Goal: Information Seeking & Learning: Learn about a topic

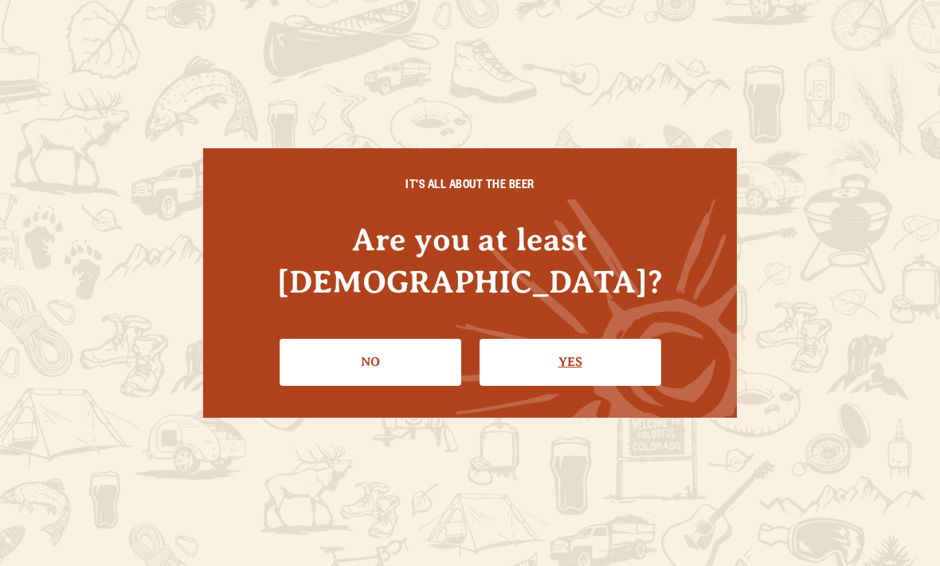
click at [584, 354] on link "Yes" at bounding box center [571, 362] width 182 height 46
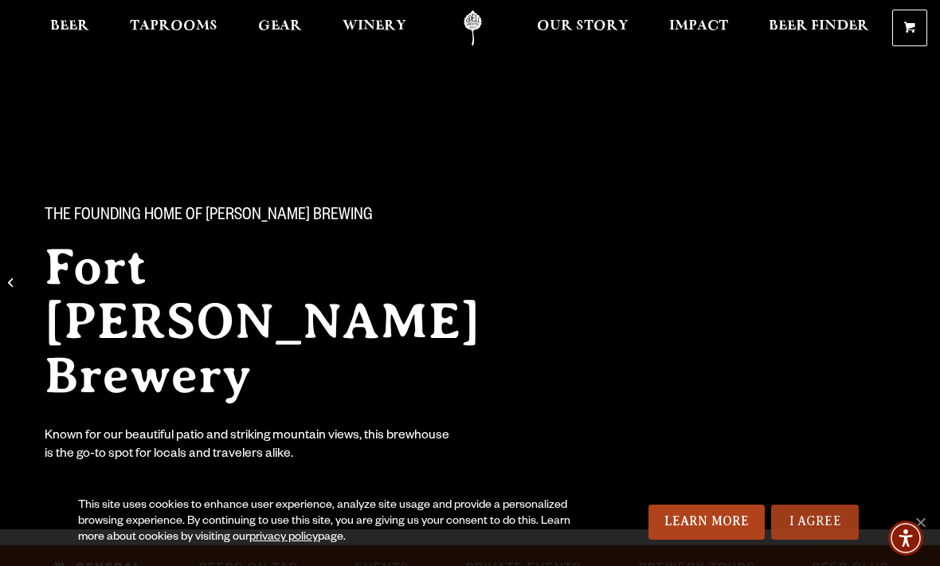
click at [822, 519] on link "I Agree" at bounding box center [816, 522] width 88 height 35
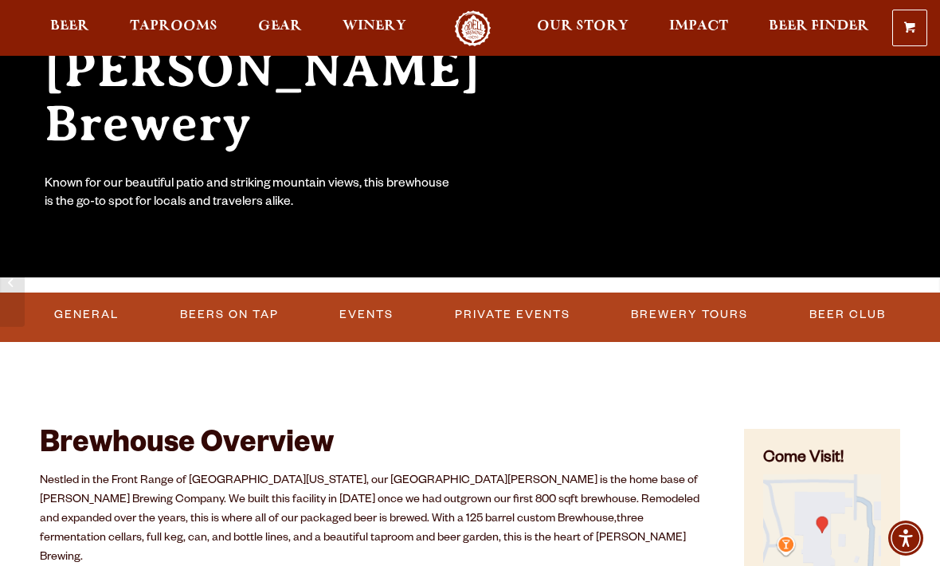
scroll to position [262, 0]
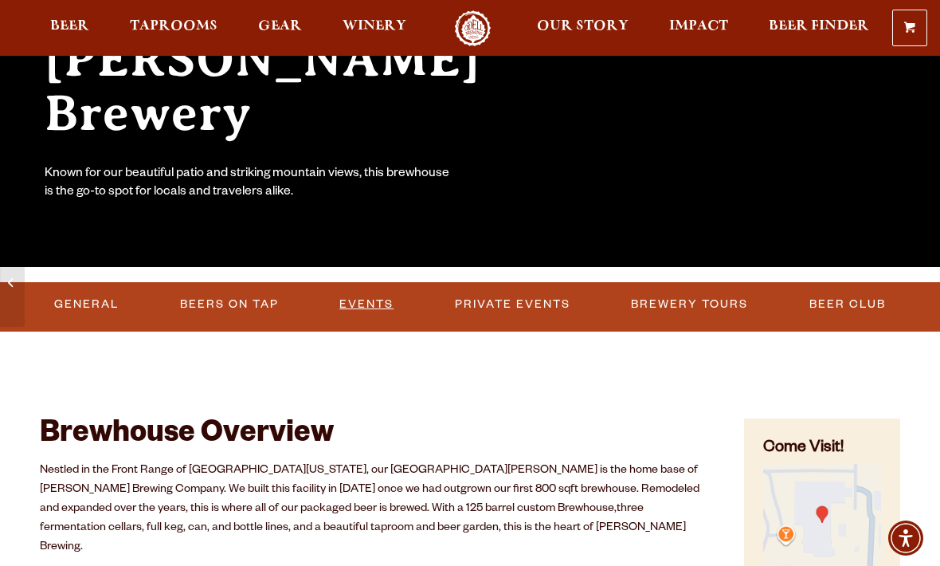
click at [370, 299] on link "Events" at bounding box center [366, 304] width 67 height 37
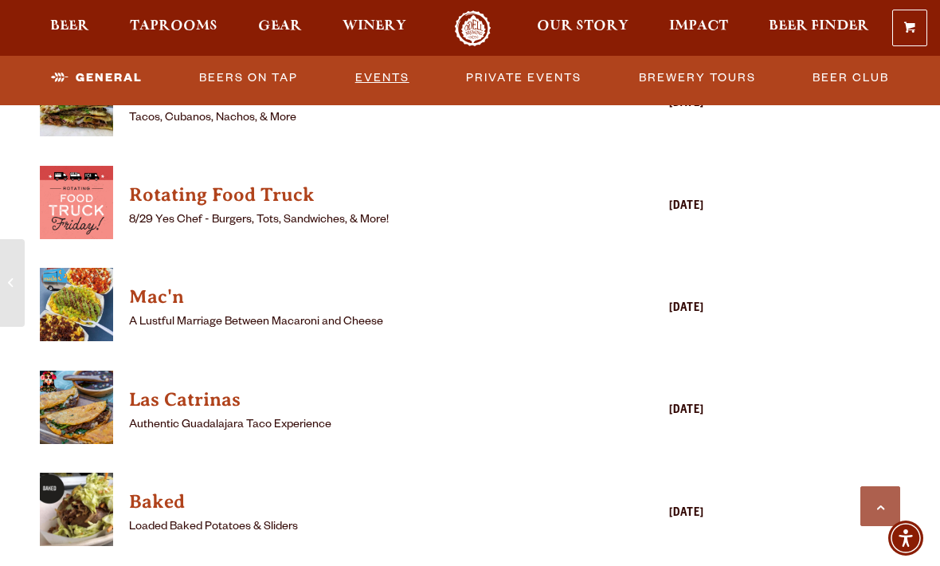
scroll to position [1881, 0]
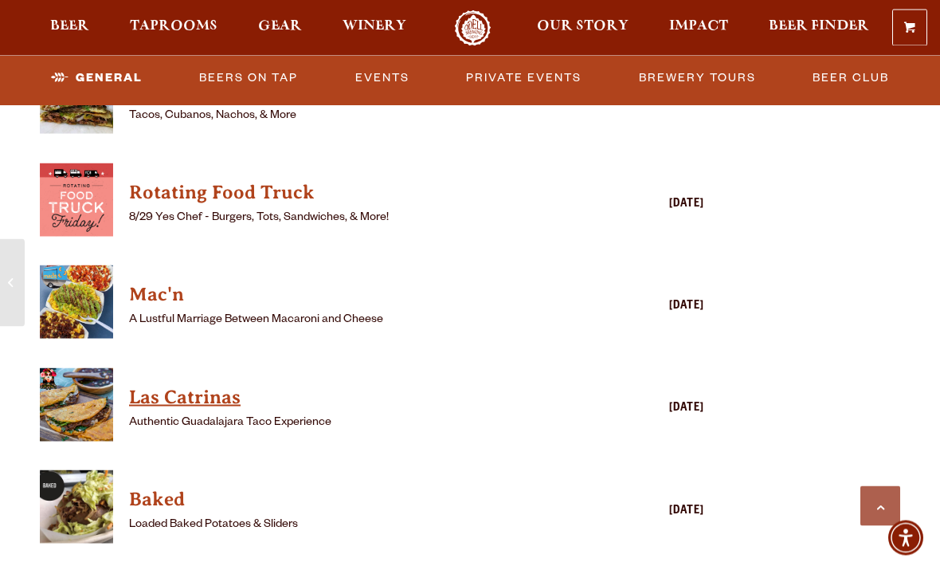
click at [194, 385] on h4 "Las Catrinas" at bounding box center [349, 398] width 440 height 26
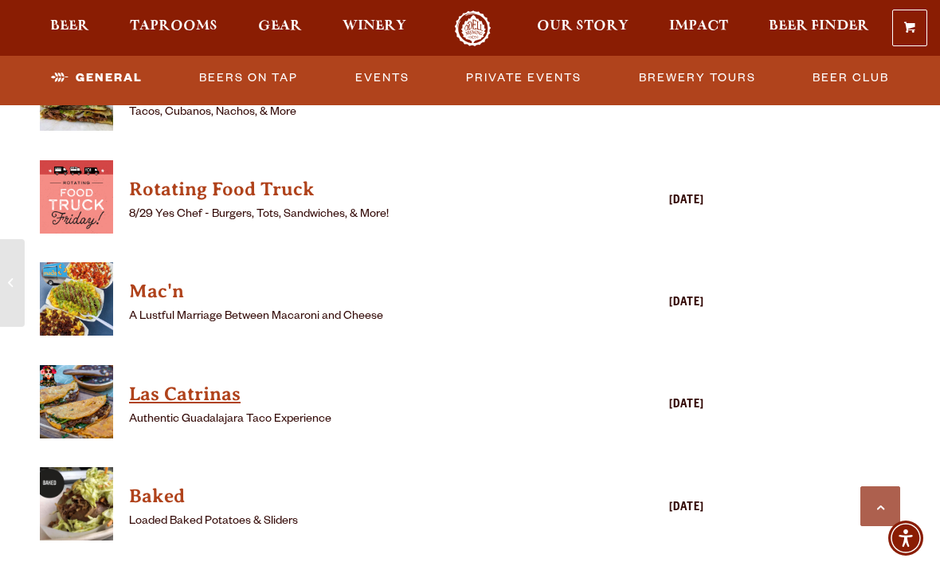
scroll to position [1882, 0]
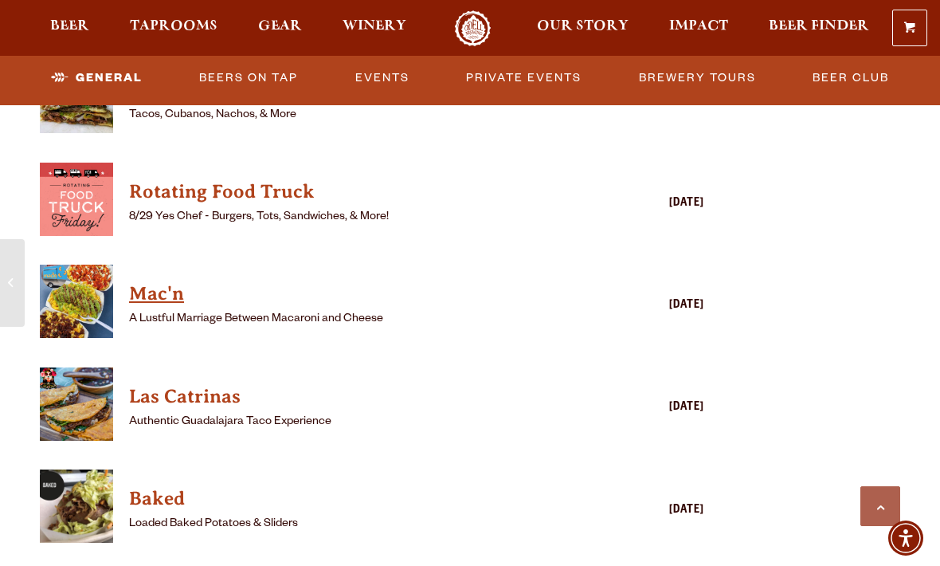
click at [163, 281] on h4 "Mac'n" at bounding box center [349, 294] width 440 height 26
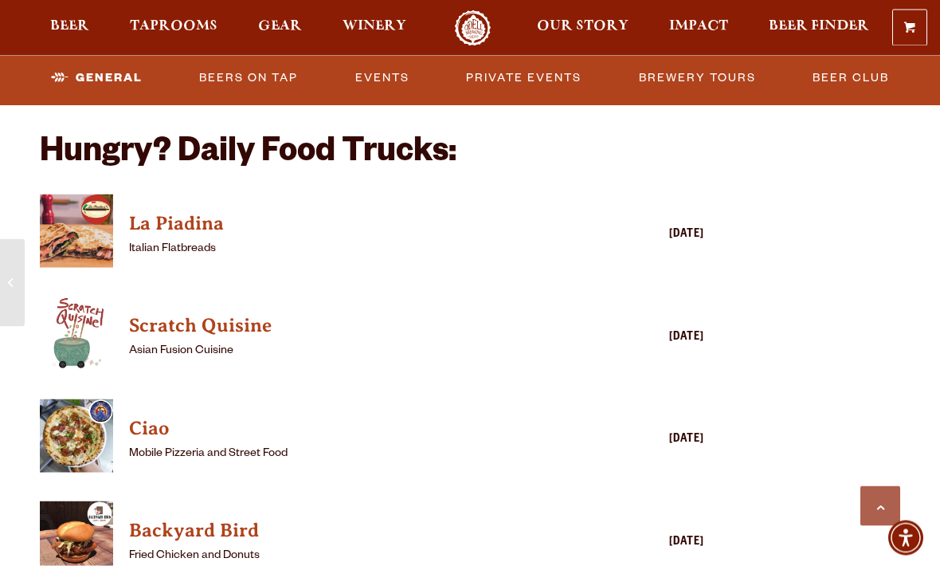
scroll to position [1339, 0]
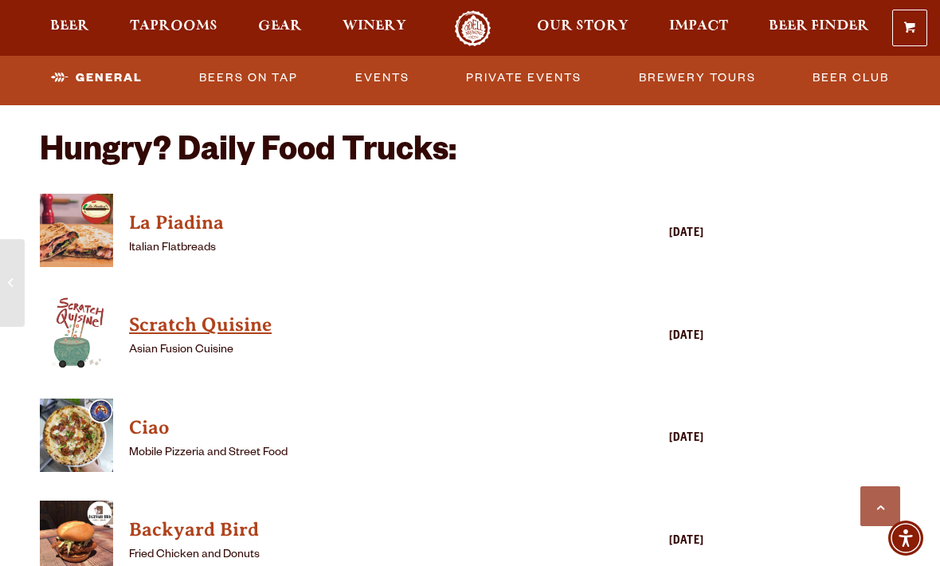
click at [214, 312] on h4 "Scratch Quisine" at bounding box center [349, 325] width 440 height 26
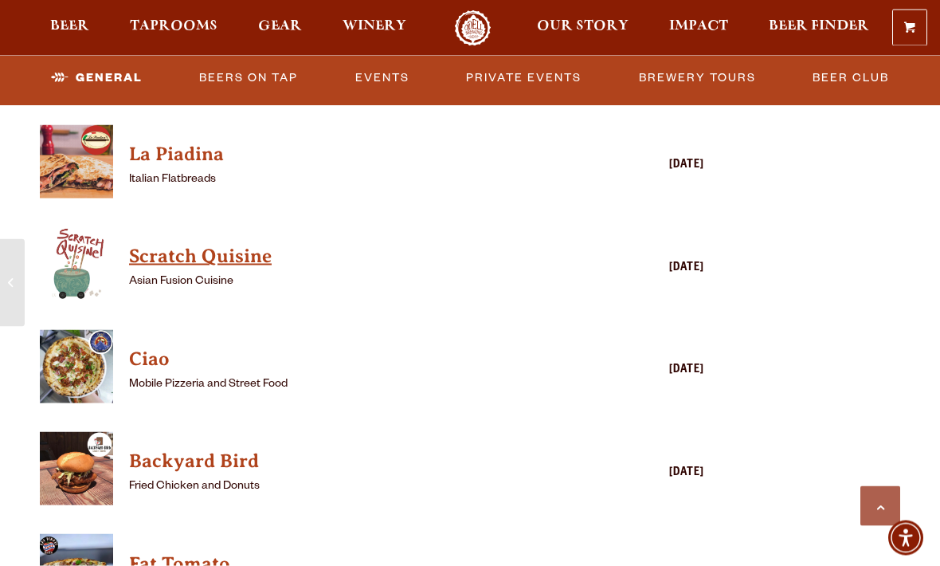
scroll to position [1408, 0]
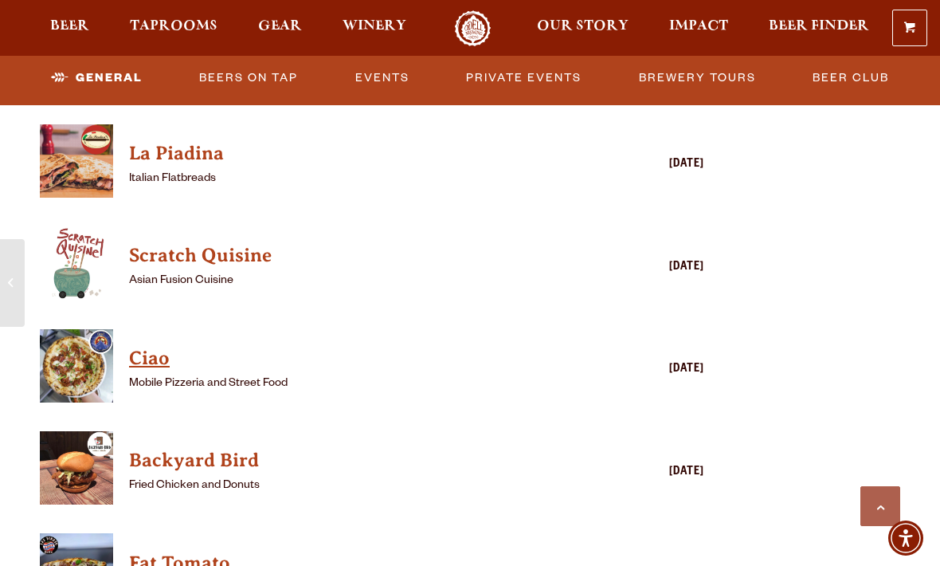
click at [149, 346] on h4 "Ciao" at bounding box center [349, 359] width 440 height 26
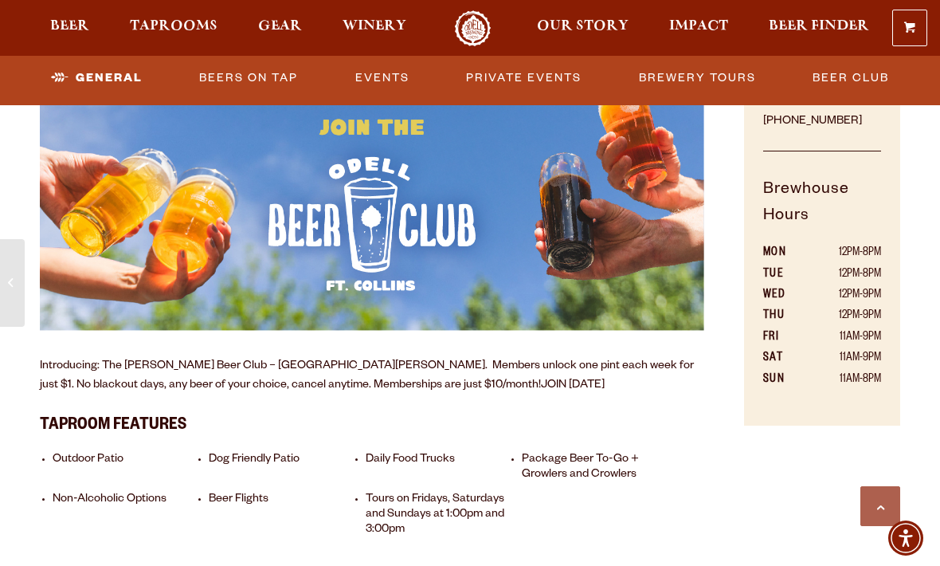
scroll to position [828, 0]
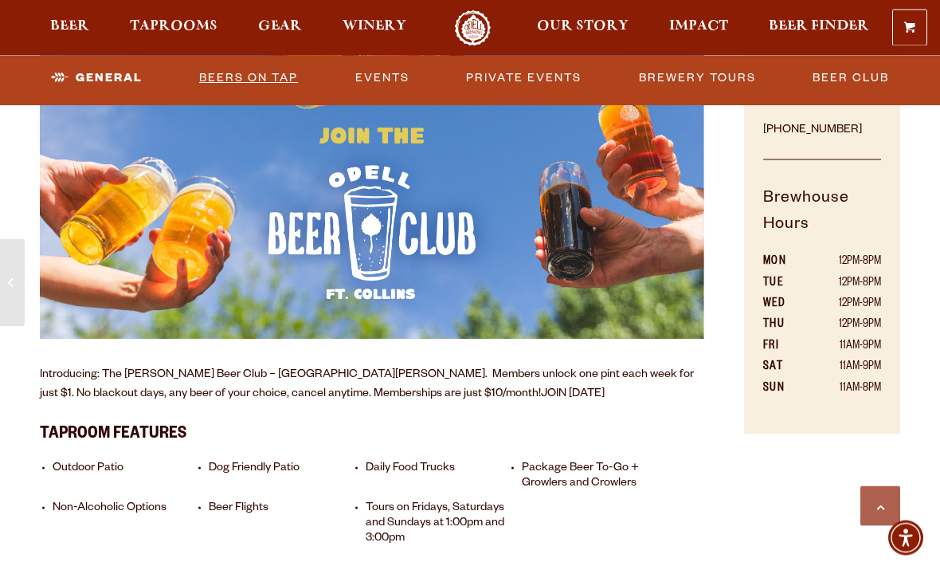
click at [256, 70] on link "Beers on Tap" at bounding box center [249, 78] width 112 height 37
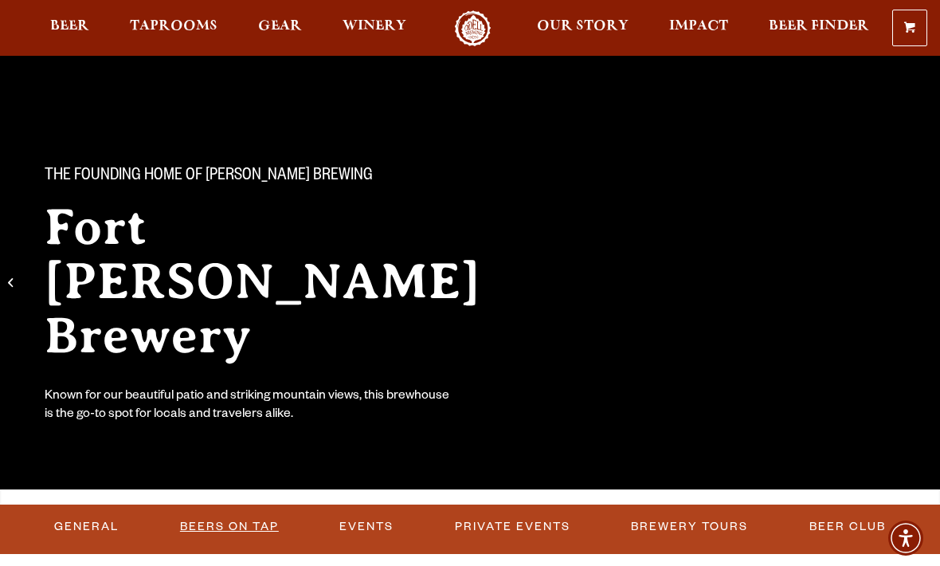
scroll to position [0, 0]
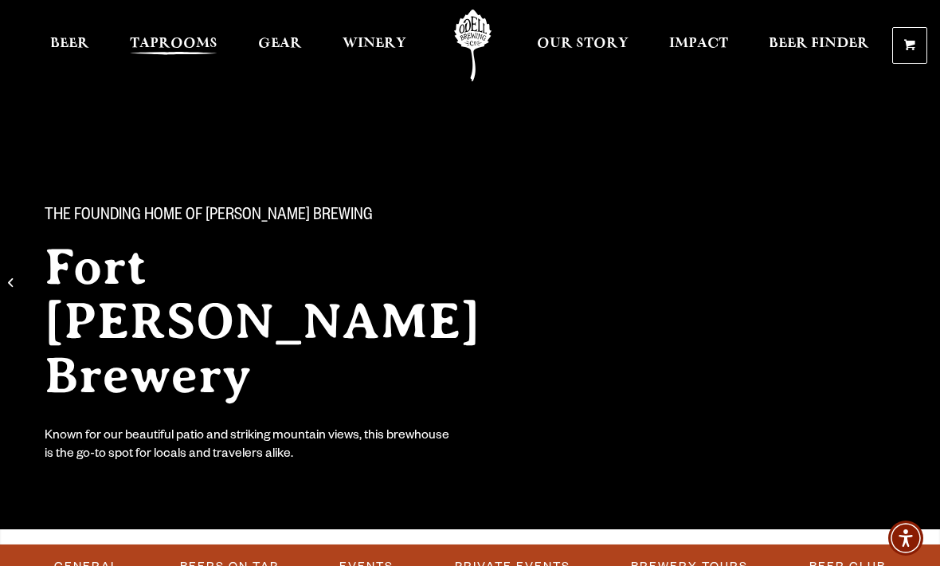
click at [190, 42] on span "Taprooms" at bounding box center [174, 43] width 88 height 13
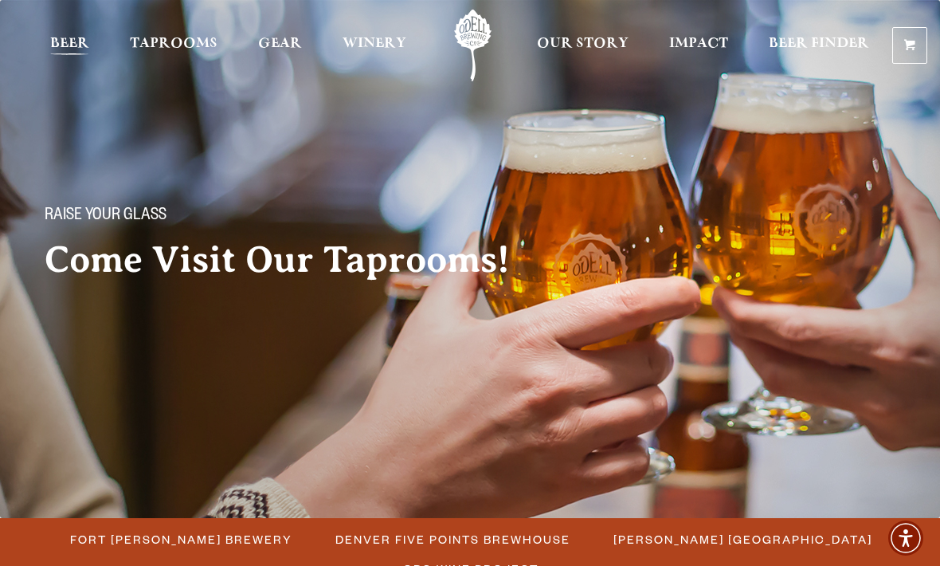
click at [74, 46] on span "Beer" at bounding box center [69, 43] width 39 height 13
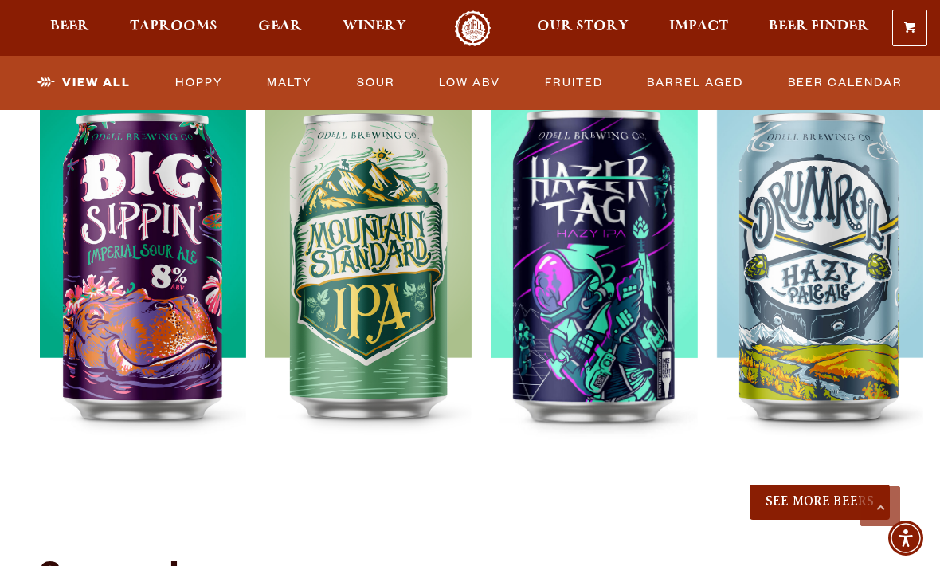
scroll to position [1698, 0]
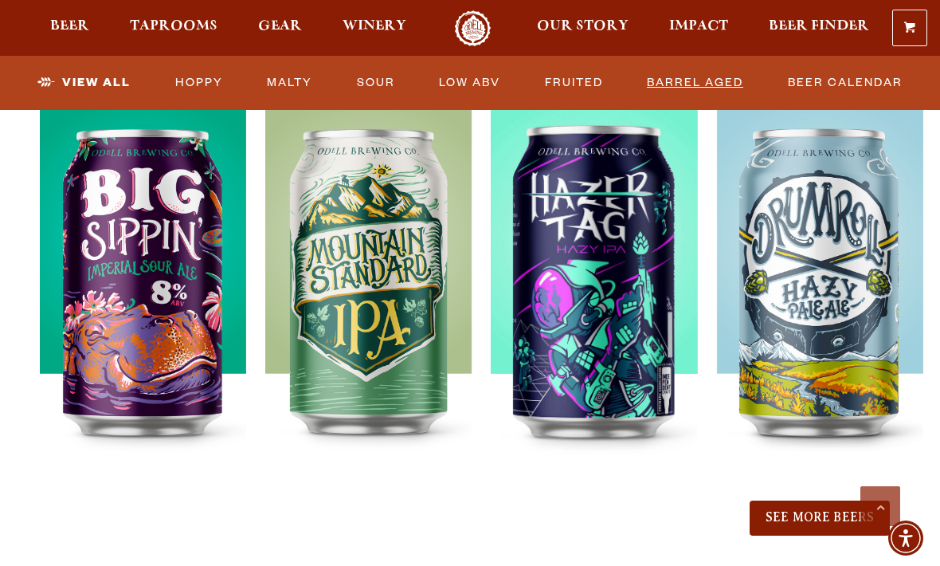
click at [694, 79] on link "Barrel Aged" at bounding box center [695, 83] width 109 height 37
